Goal: Obtain resource: Download file/media

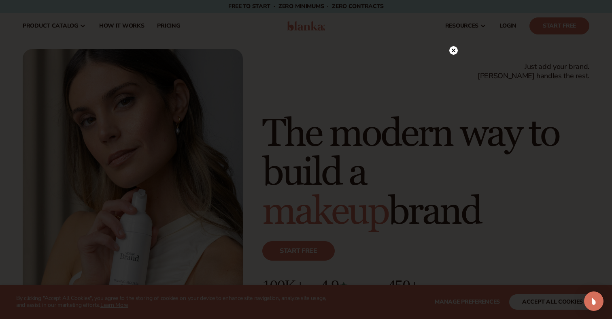
click at [452, 49] on circle at bounding box center [454, 50] width 9 height 9
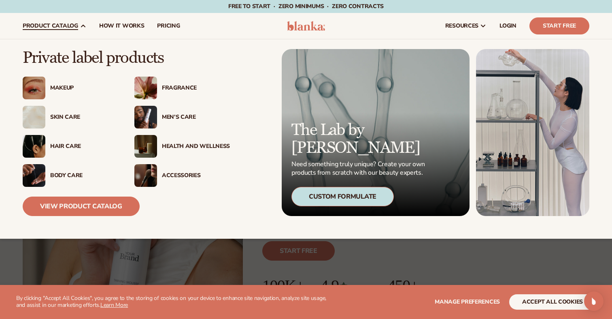
click at [181, 86] on div "Fragrance" at bounding box center [196, 88] width 68 height 7
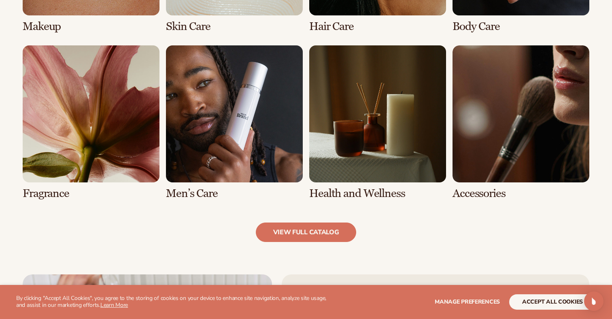
scroll to position [741, 0]
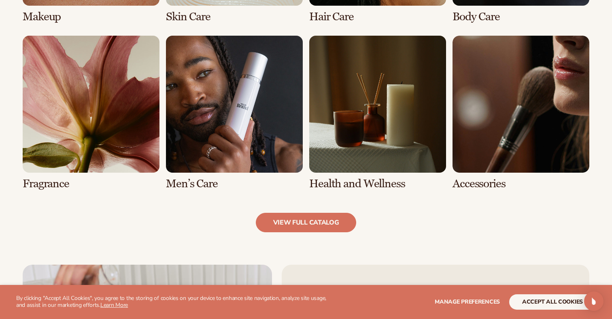
click at [120, 146] on link "5 / 8" at bounding box center [91, 113] width 137 height 154
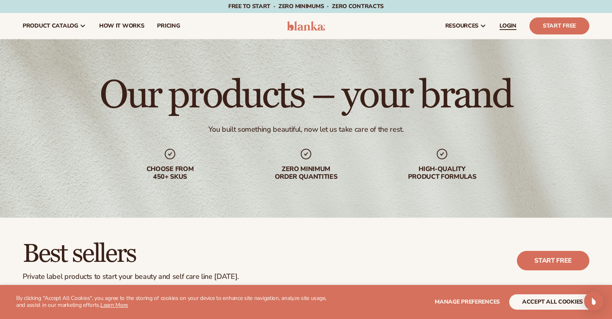
click at [501, 31] on link "LOGIN" at bounding box center [508, 26] width 30 height 26
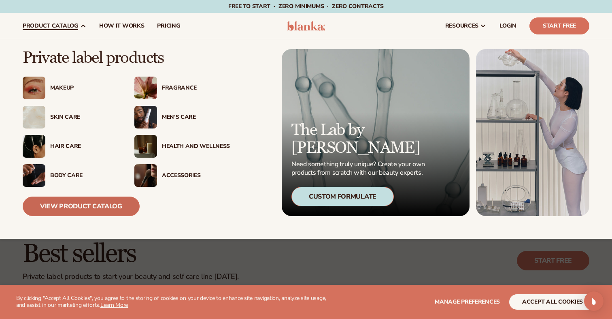
click at [78, 202] on link "View Product Catalog" at bounding box center [81, 205] width 117 height 19
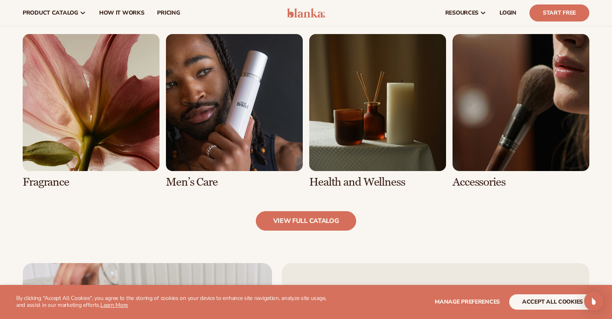
scroll to position [725, 0]
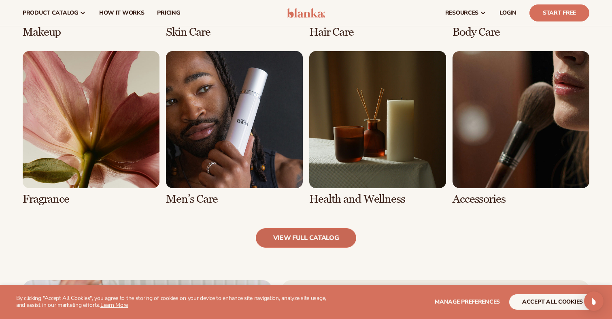
click at [294, 239] on link "view full catalog" at bounding box center [306, 237] width 101 height 19
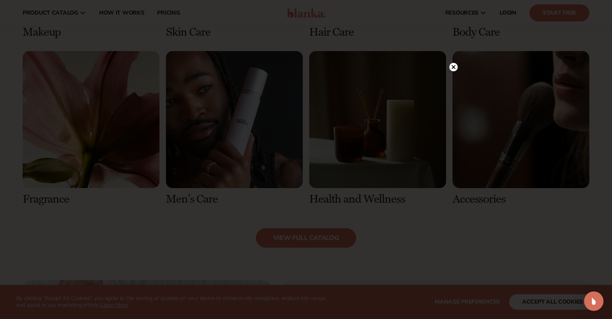
click at [454, 67] on icon at bounding box center [454, 67] width 4 height 4
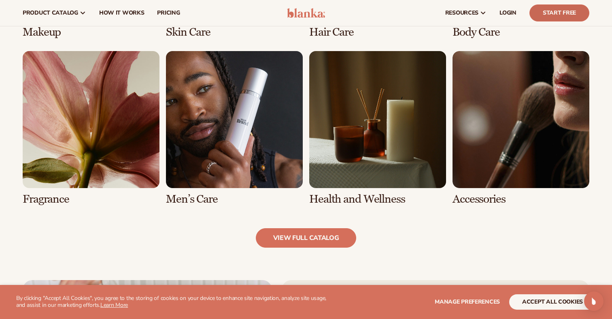
click at [543, 15] on link "Start Free" at bounding box center [560, 12] width 60 height 17
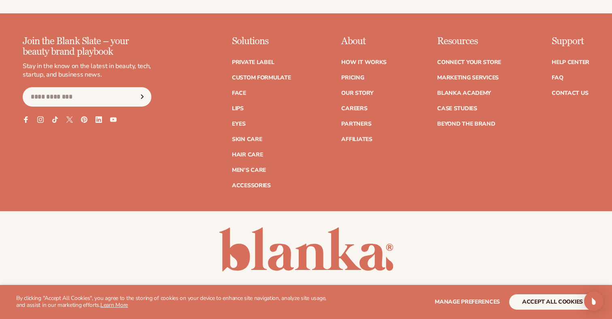
scroll to position [331, 0]
